Goal: Share content: Share content

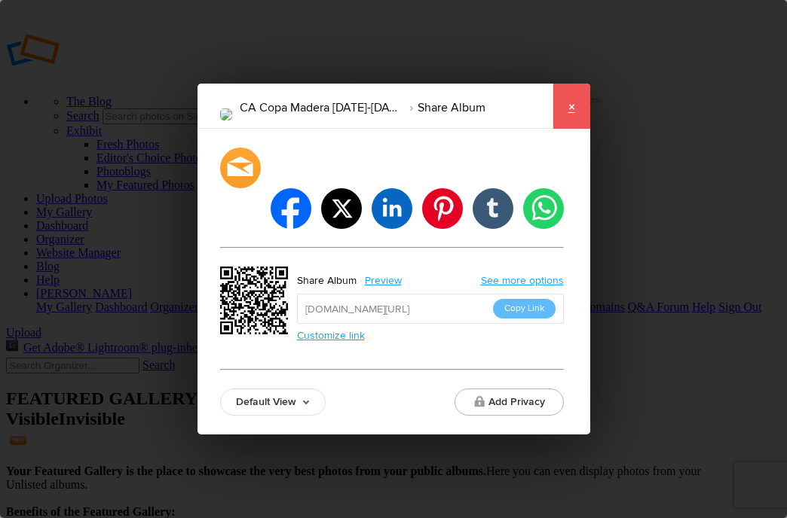
click at [570, 122] on link "×" at bounding box center [571, 106] width 38 height 45
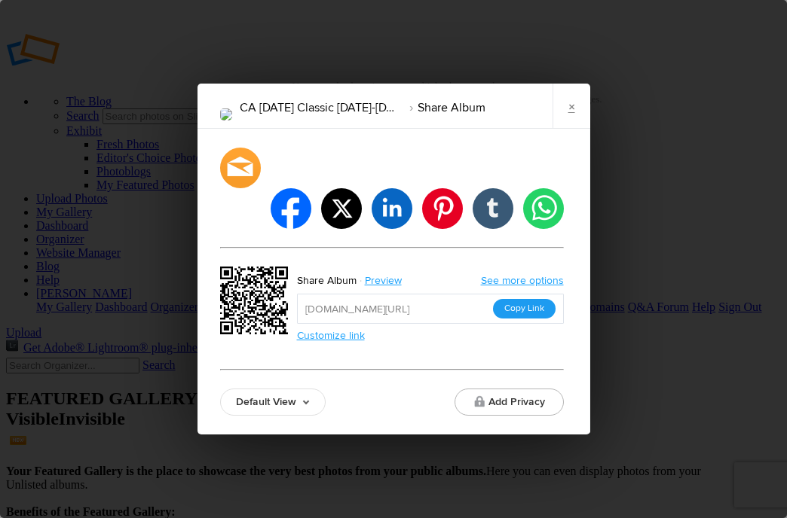
click at [512, 299] on button "Copy Link" at bounding box center [524, 309] width 63 height 20
